Goal: Task Accomplishment & Management: Manage account settings

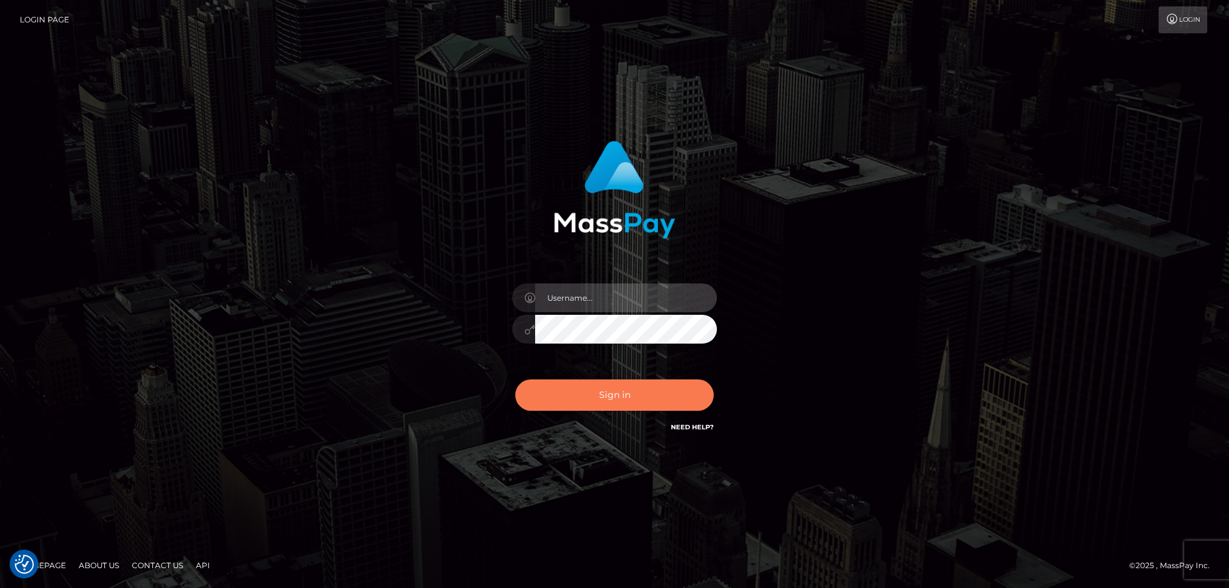
type input "angie.ctfo"
click at [642, 395] on button "Sign in" at bounding box center [614, 395] width 198 height 31
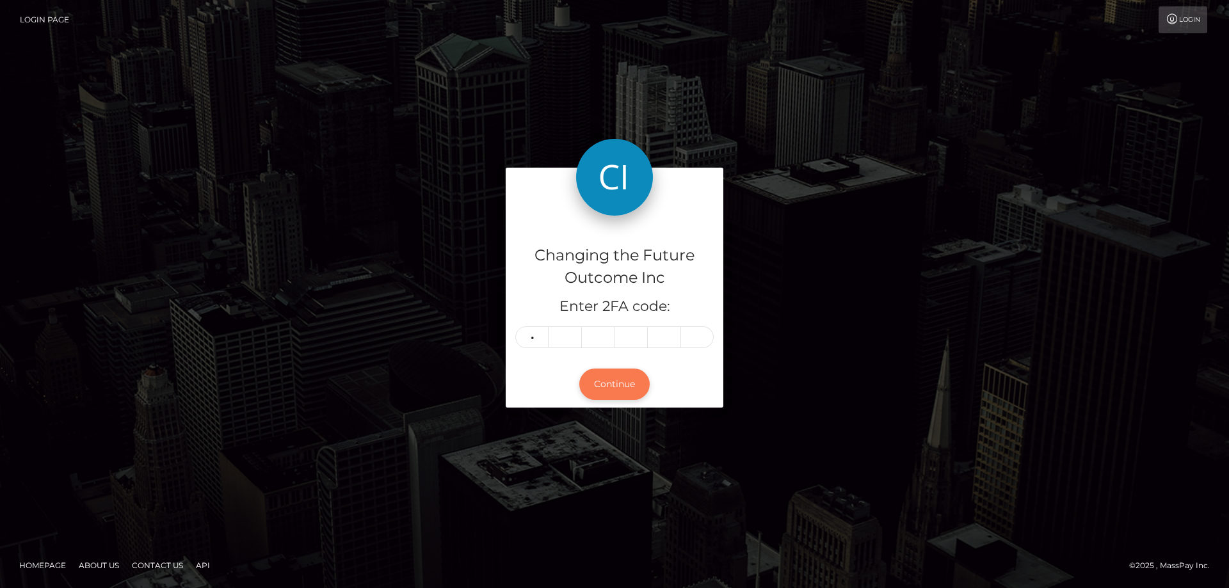
type input "8"
type input "6"
type input "4"
click at [541, 341] on input "8" at bounding box center [531, 337] width 33 height 22
type input "0"
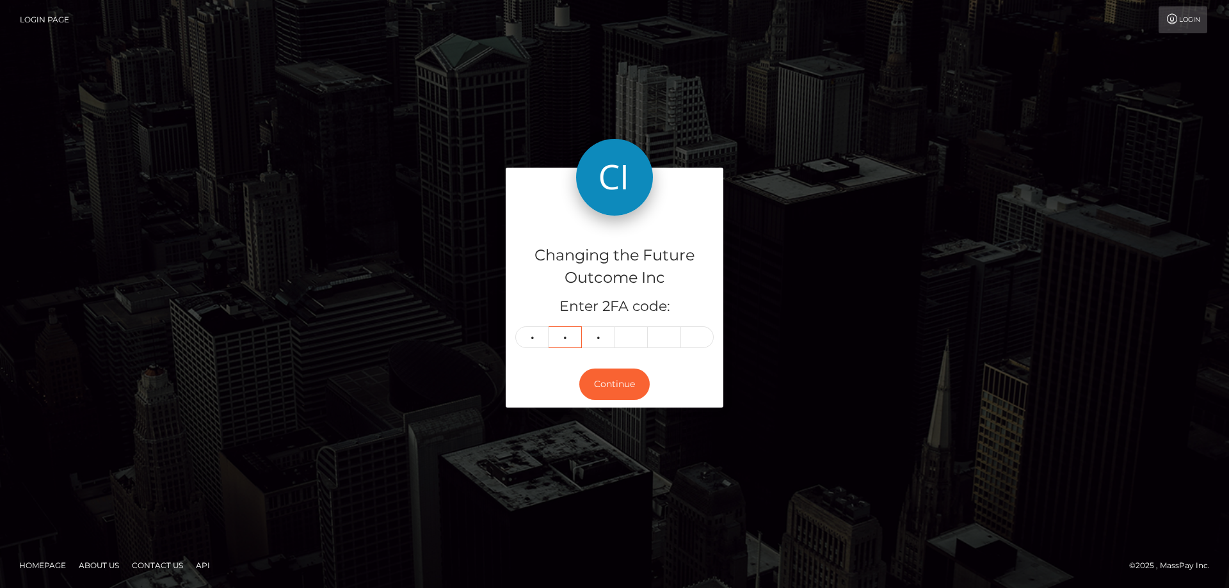
type input "4"
type input "9"
type input "2"
type input "3"
type input "2"
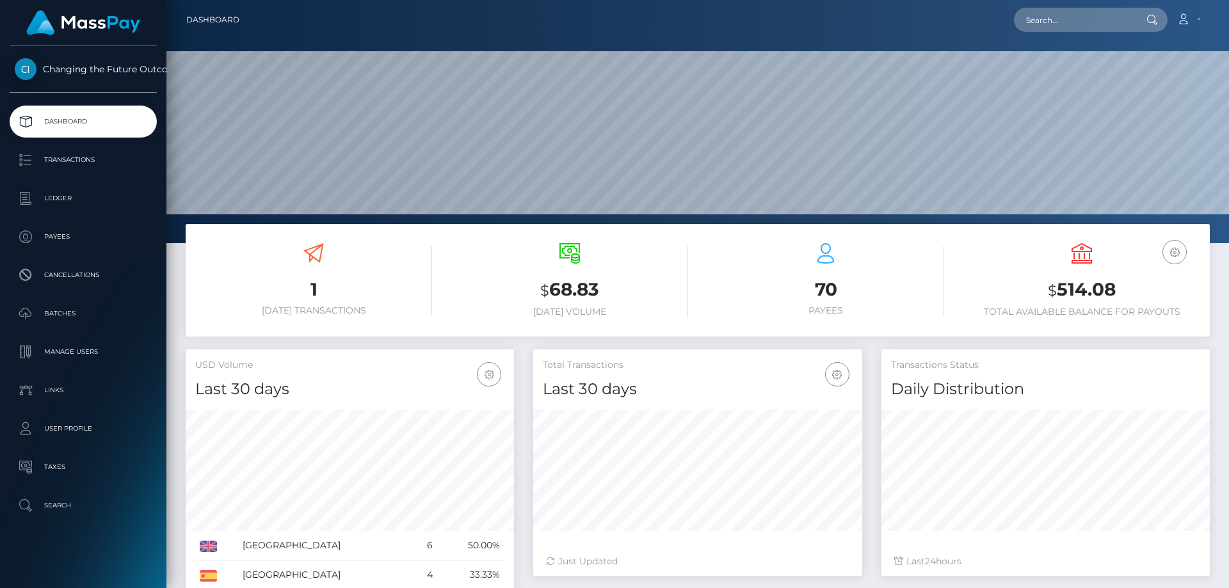
scroll to position [227, 329]
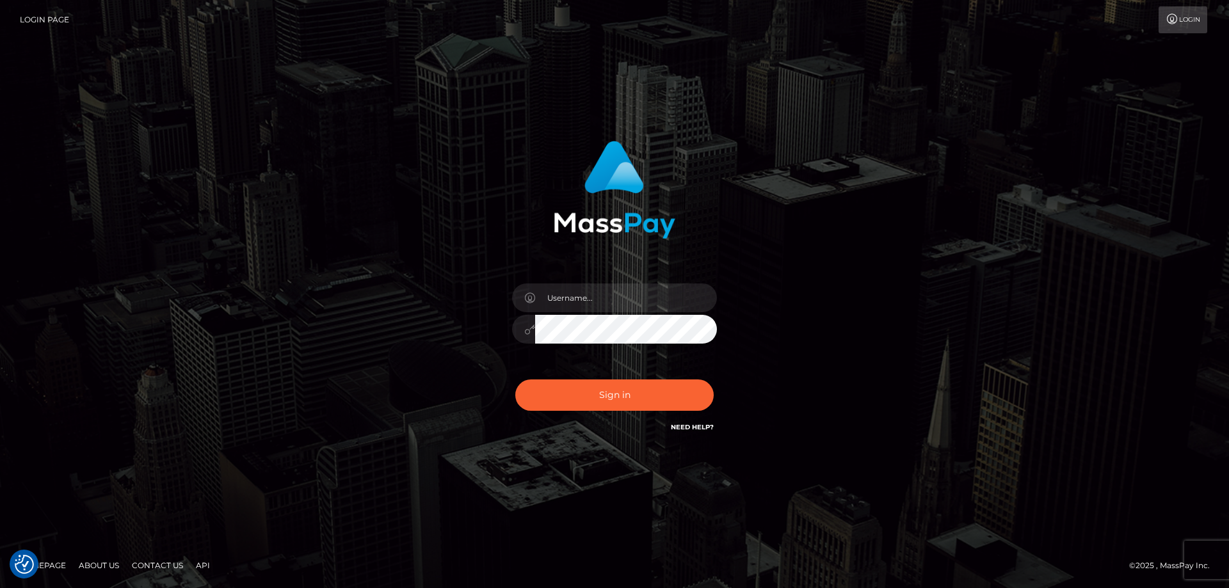
checkbox input "true"
